Goal: Information Seeking & Learning: Understand process/instructions

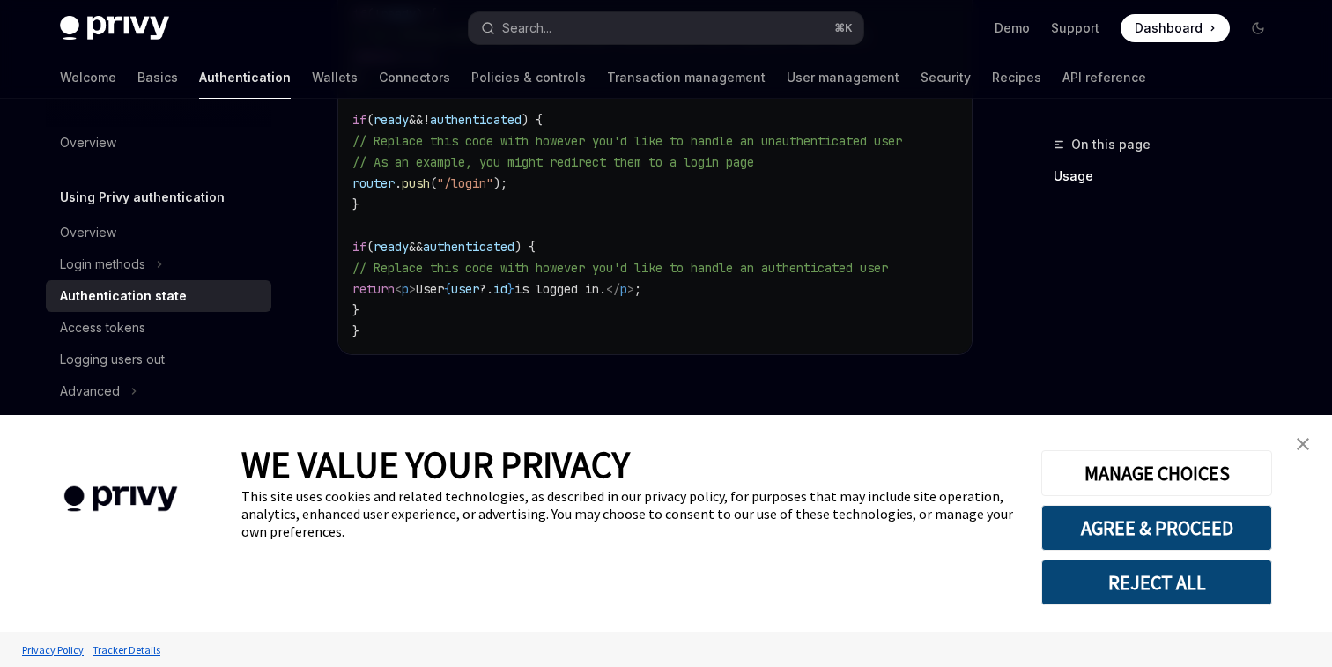
scroll to position [855, 0]
click at [1302, 443] on img "close banner" at bounding box center [1303, 444] width 12 height 12
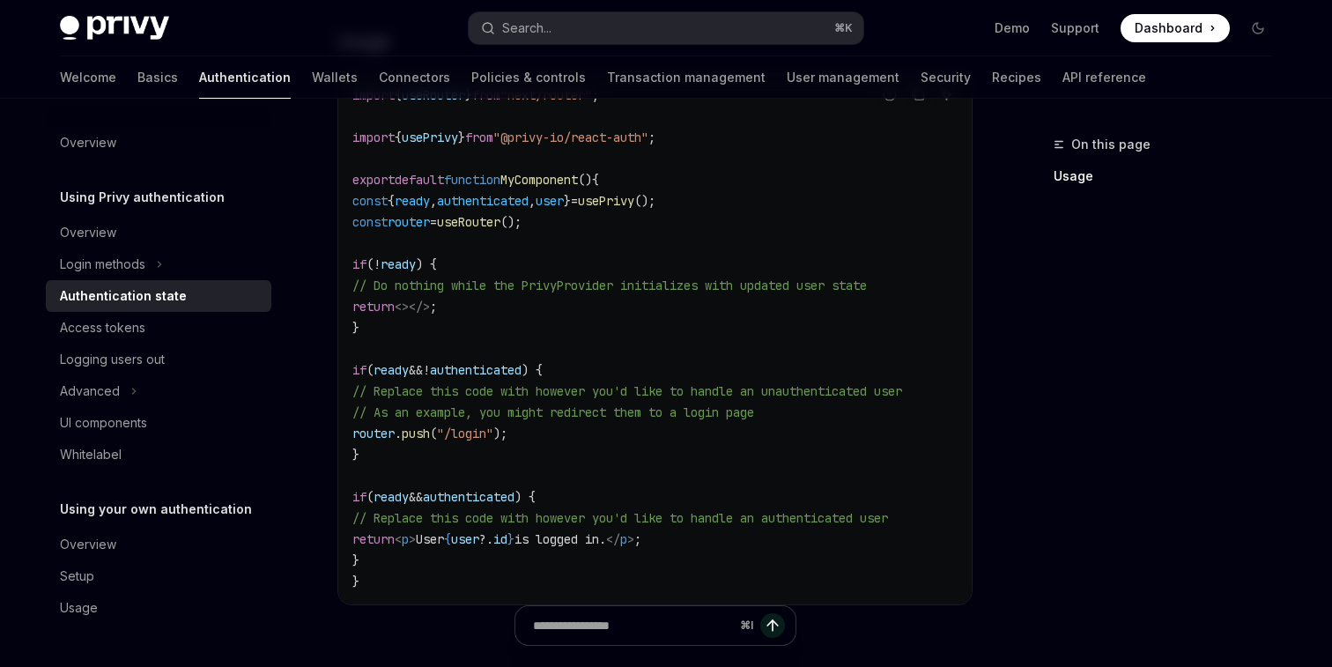
scroll to position [608, 0]
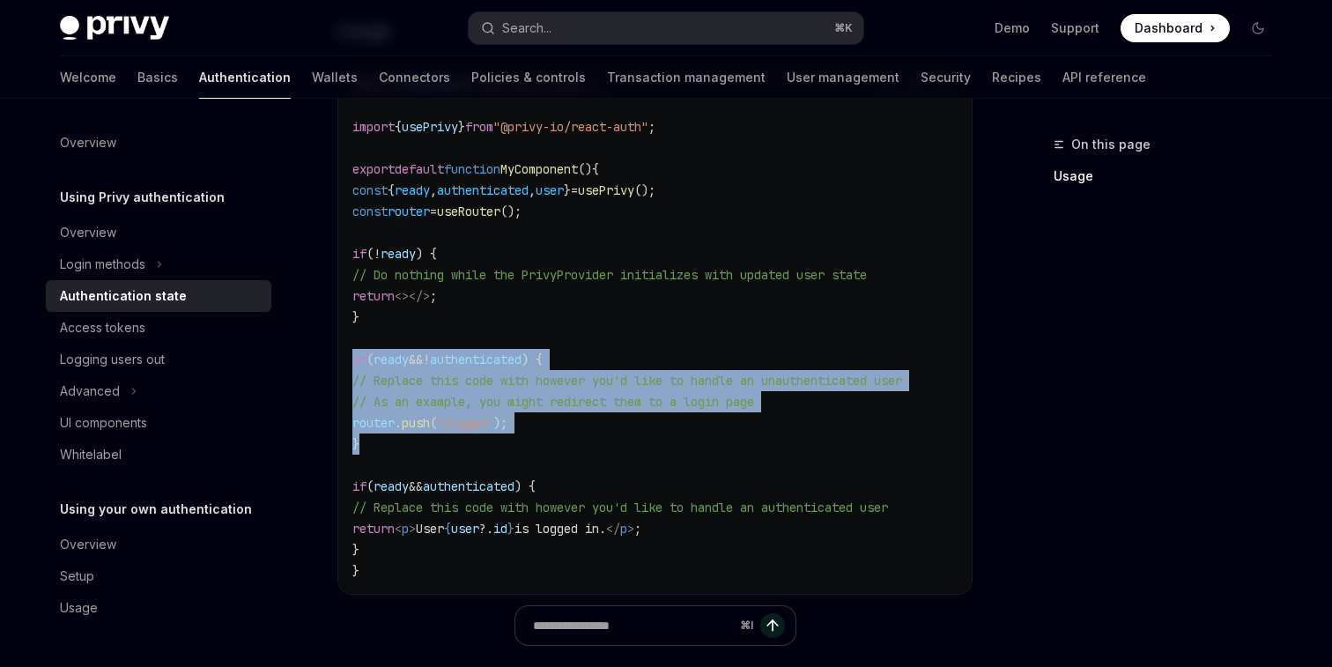
drag, startPoint x: 389, startPoint y: 437, endPoint x: 340, endPoint y: 362, distance: 89.2
click at [340, 362] on div "import { useRouter } from "next/router" ; import { usePrivy } from "@privy-io/r…" at bounding box center [654, 328] width 633 height 532
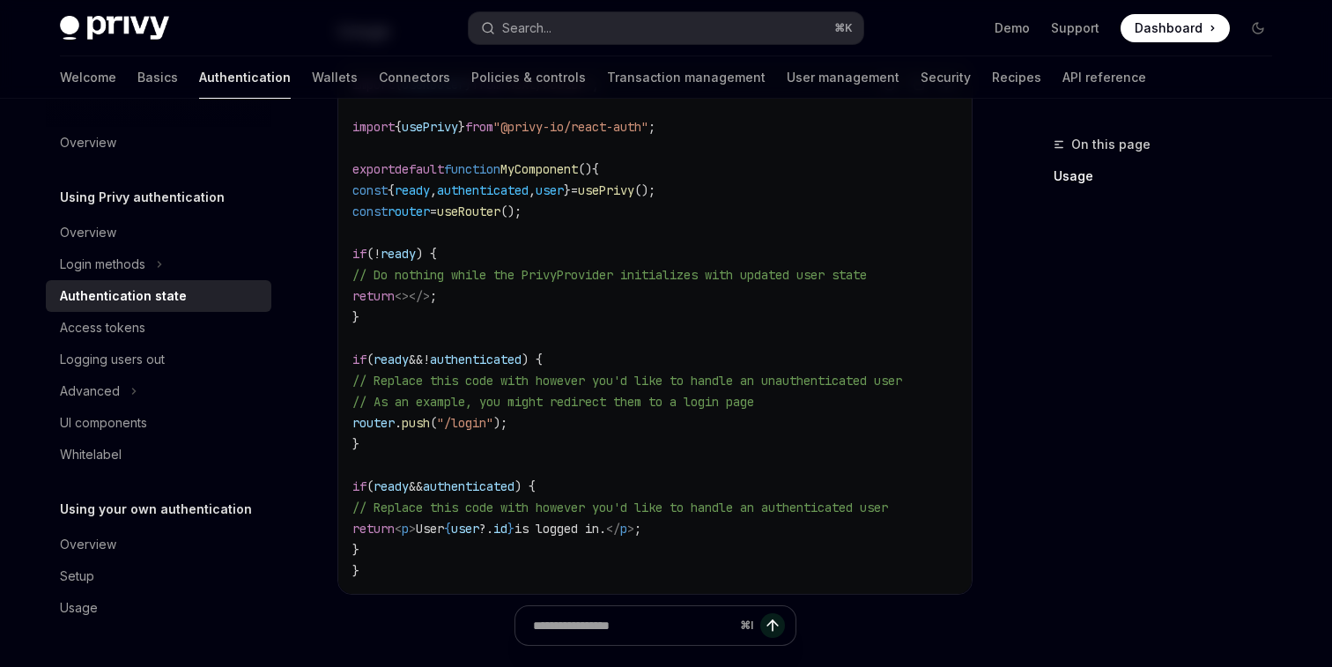
click at [515, 463] on code "import { useRouter } from "next/router" ; import { usePrivy } from "@privy-io/r…" at bounding box center [654, 327] width 605 height 507
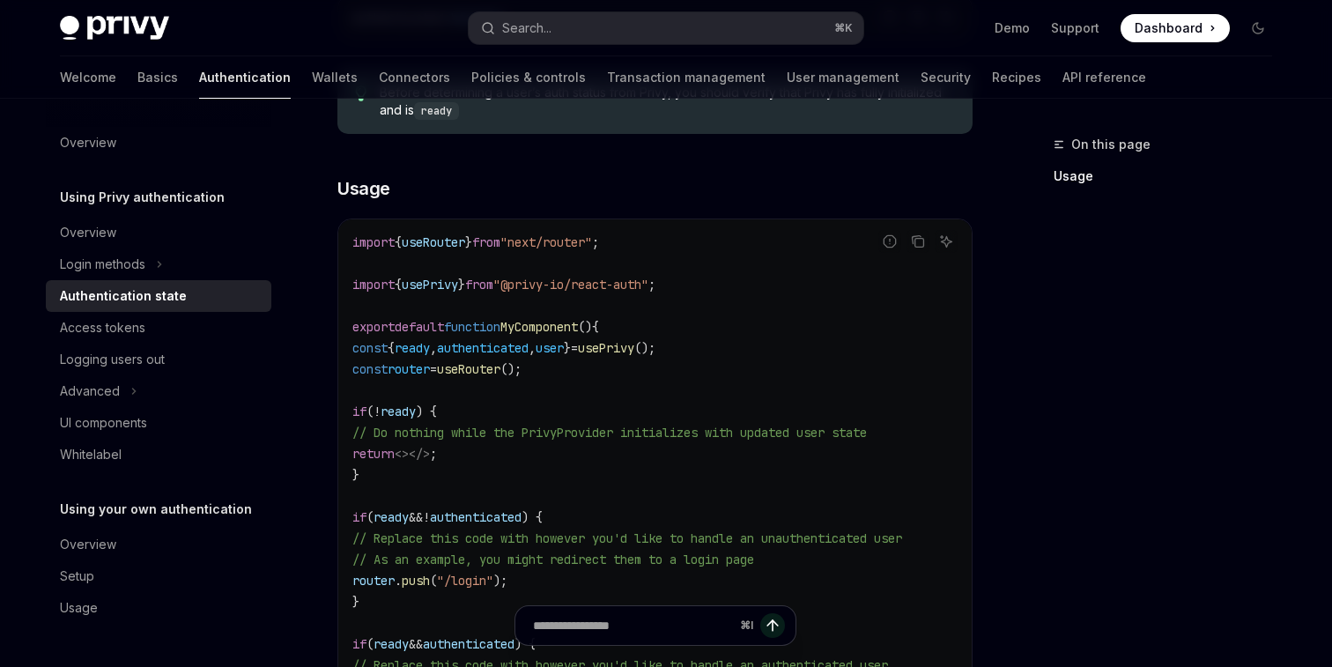
scroll to position [436, 0]
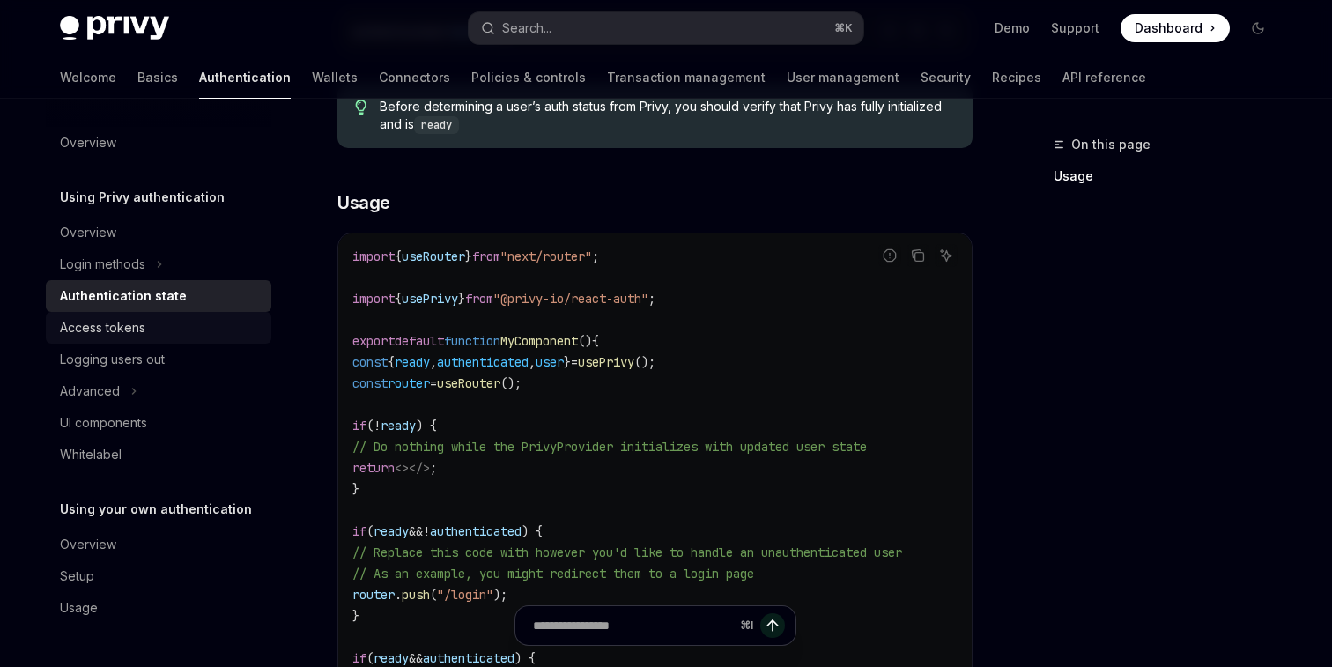
click at [151, 339] on link "Access tokens" at bounding box center [159, 328] width 226 height 32
type textarea "*"
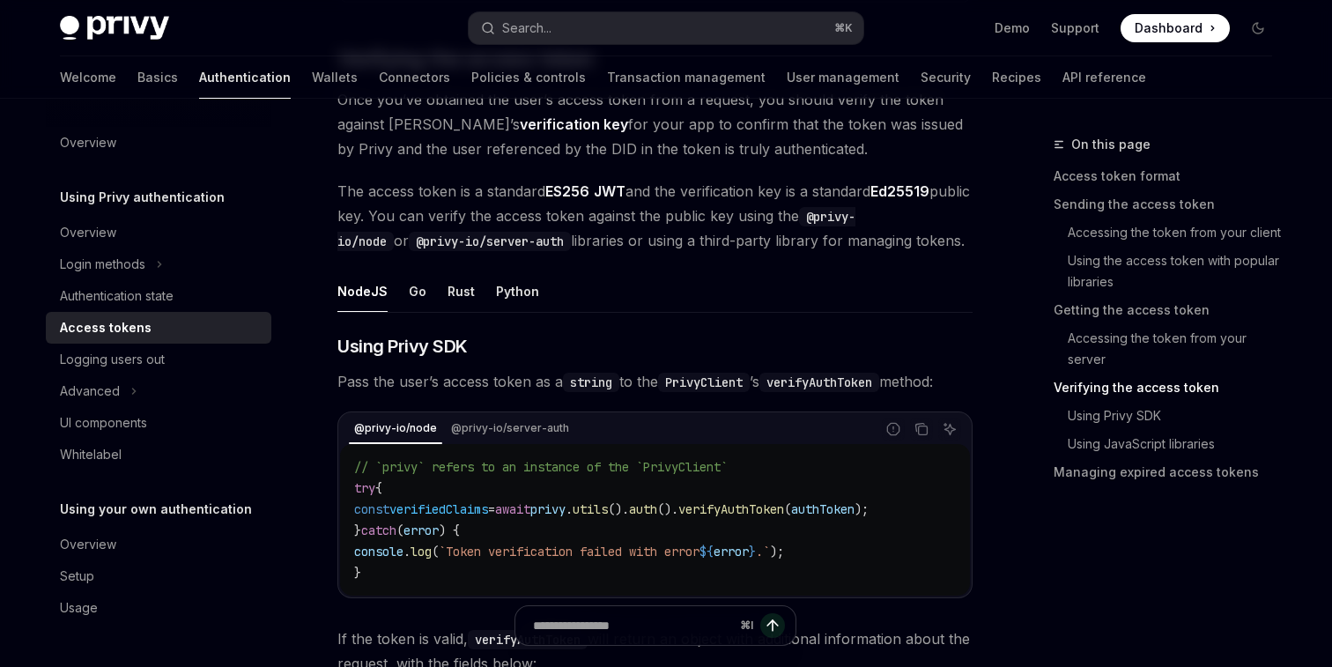
scroll to position [2587, 0]
click at [566, 501] on span "privy" at bounding box center [547, 508] width 35 height 16
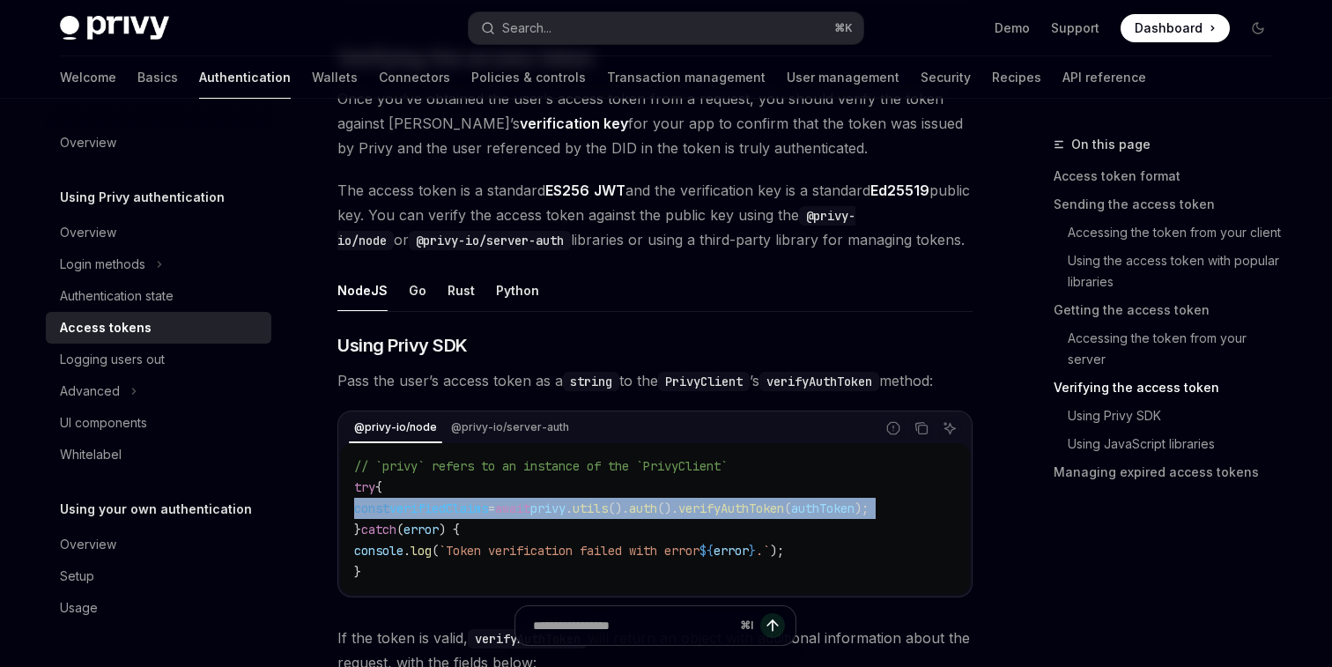
click at [566, 501] on span "privy" at bounding box center [547, 508] width 35 height 16
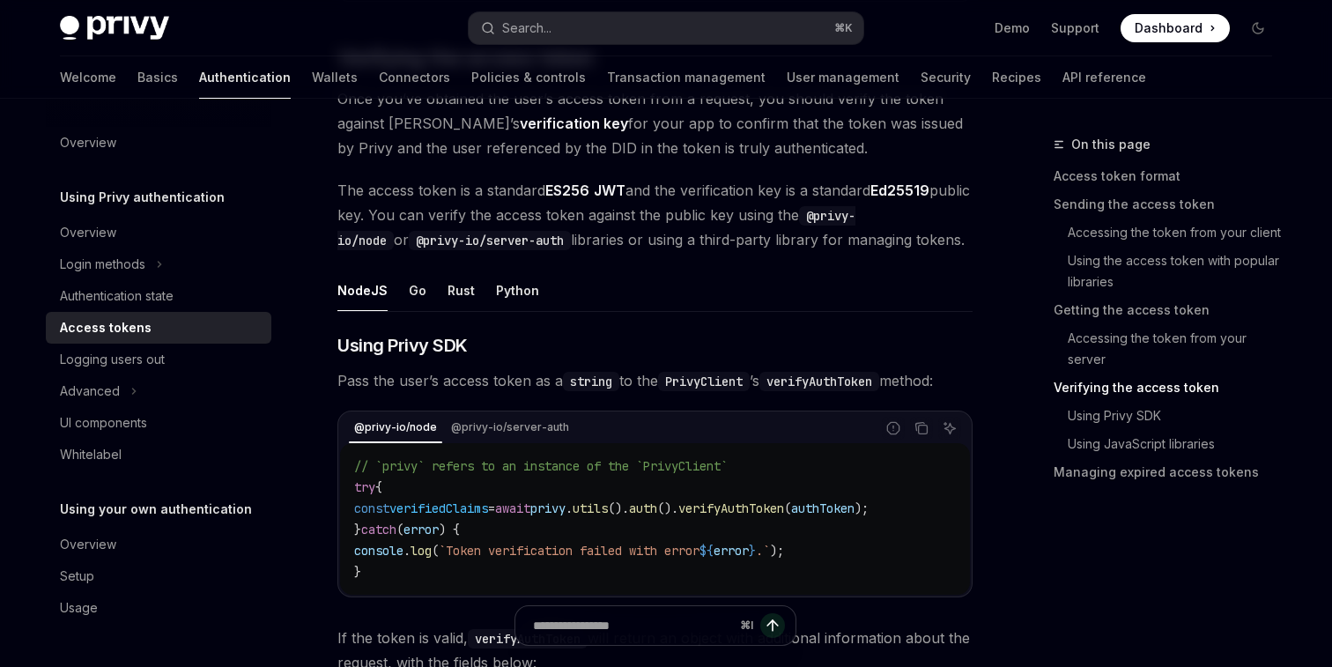
click at [704, 522] on code "// `privy` refers to an instance of the `PrivyClient` try { const verifiedClaim…" at bounding box center [655, 519] width 602 height 127
click at [534, 536] on code "// `privy` refers to an instance of the `PrivyClient` try { const verifiedClaim…" at bounding box center [655, 519] width 602 height 127
click at [504, 550] on span "`Token verification failed with error" at bounding box center [569, 551] width 261 height 16
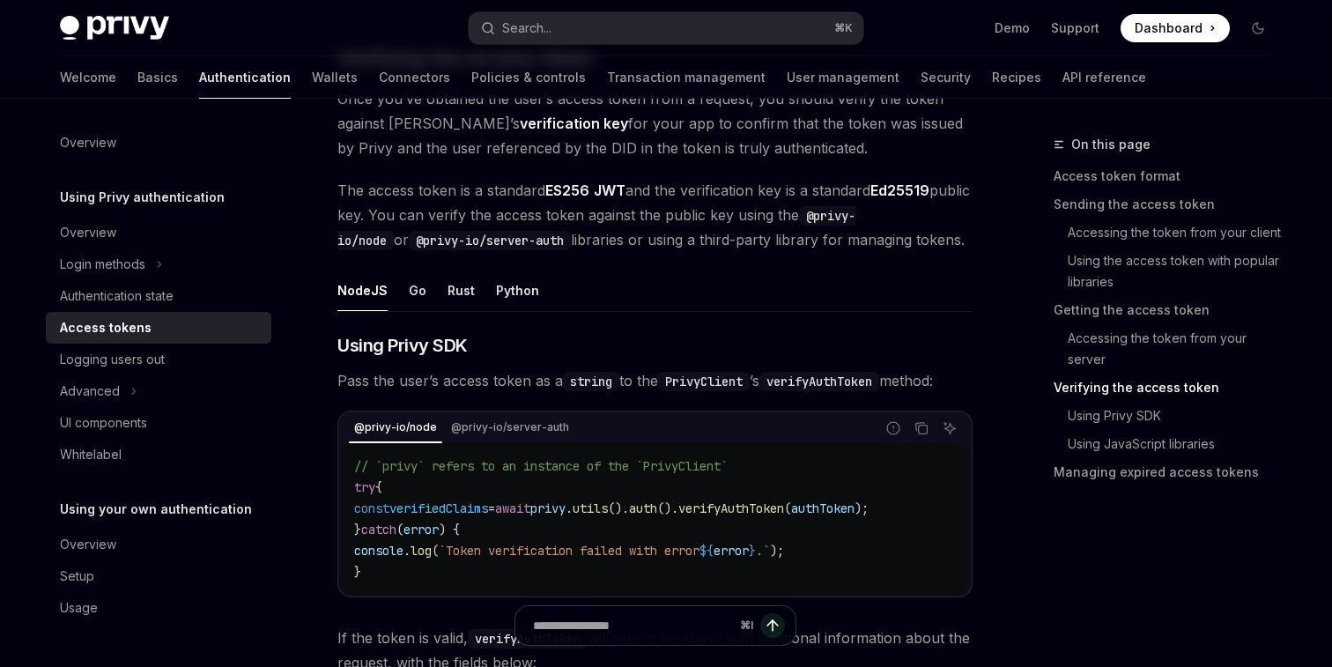
click at [504, 550] on span "`Token verification failed with error" at bounding box center [569, 551] width 261 height 16
click at [509, 438] on div "@privy-io/node @privy-io/server-auth" at bounding box center [607, 428] width 535 height 30
click at [376, 443] on div "// `privy` refers to an instance of the `PrivyClient` try { const verifiedClaim…" at bounding box center [655, 519] width 630 height 152
click at [410, 437] on div "@privy-io/node @privy-io/server-auth" at bounding box center [607, 428] width 535 height 30
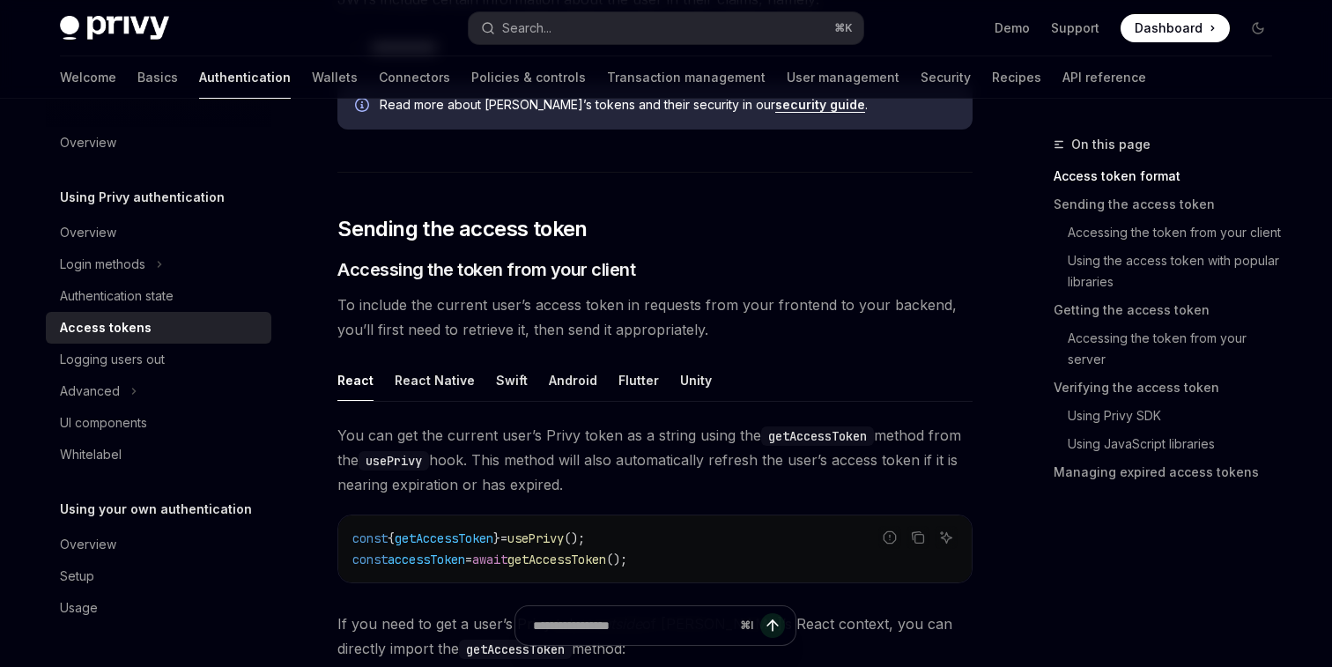
scroll to position [478, 0]
